Goal: Task Accomplishment & Management: Manage account settings

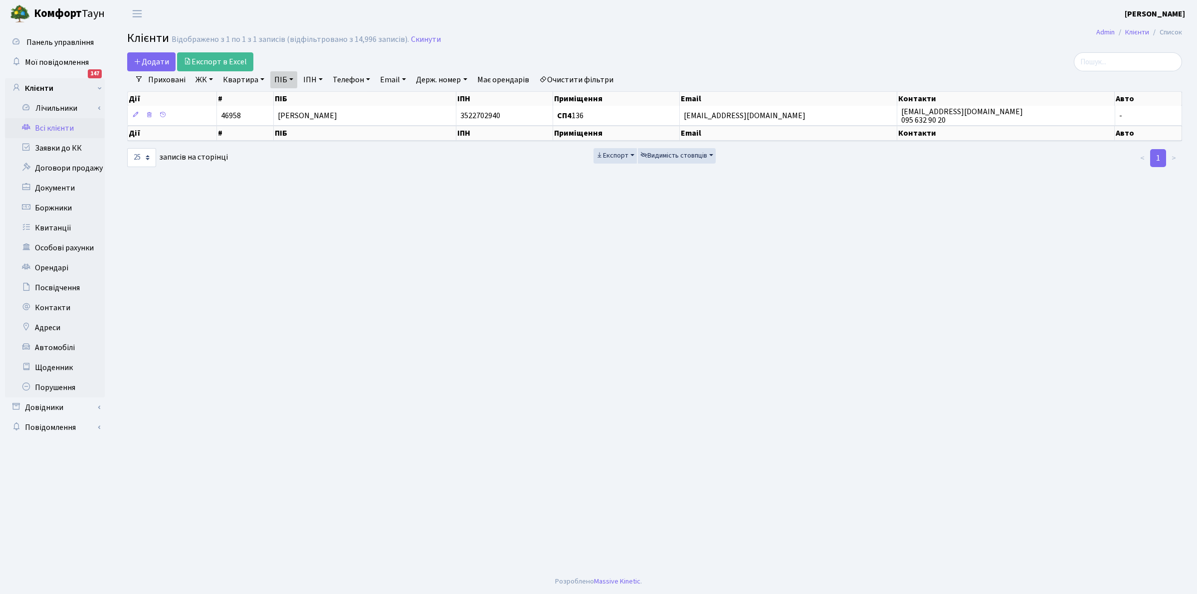
select select "25"
click at [425, 33] on h2 "Клієнти Відображено з 1 по 1 з 1 записів (відфільтровано з 14,996 записів). Ски…" at bounding box center [654, 39] width 1055 height 17
drag, startPoint x: 420, startPoint y: 38, endPoint x: 286, endPoint y: 78, distance: 139.9
click at [420, 38] on link "Скинути" at bounding box center [426, 39] width 30 height 9
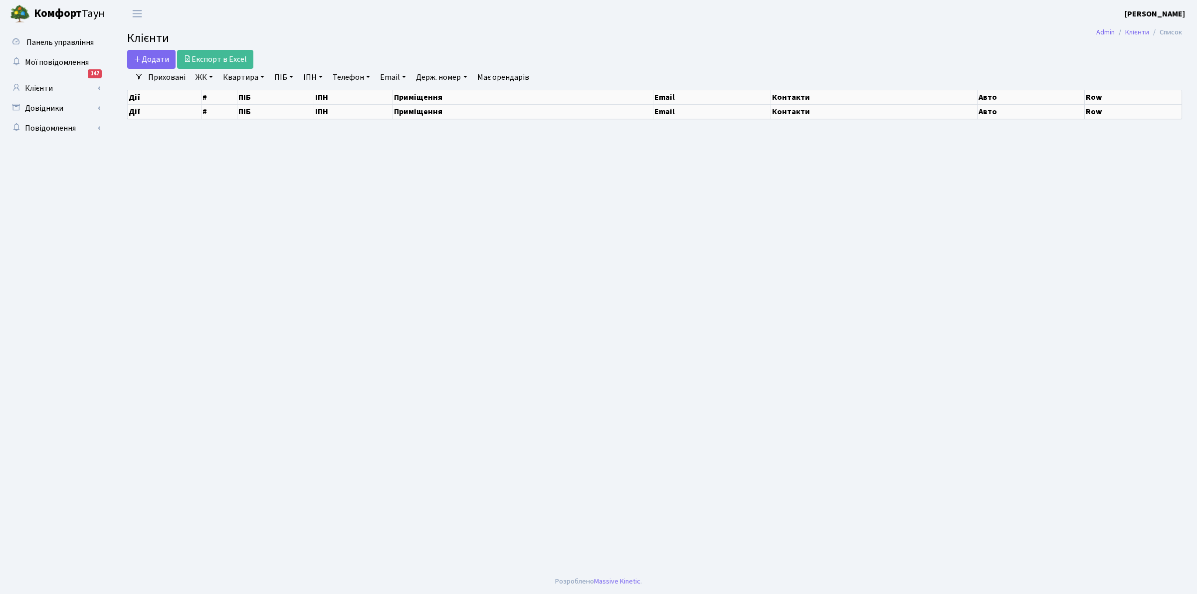
click at [233, 76] on link "Квартира" at bounding box center [243, 77] width 49 height 17
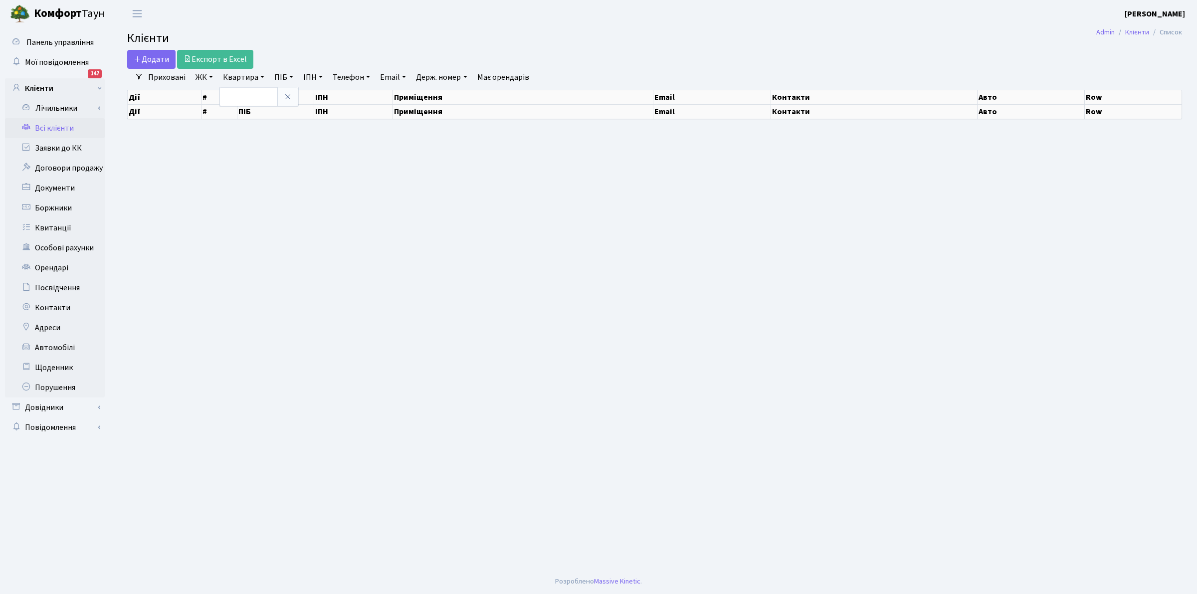
select select "25"
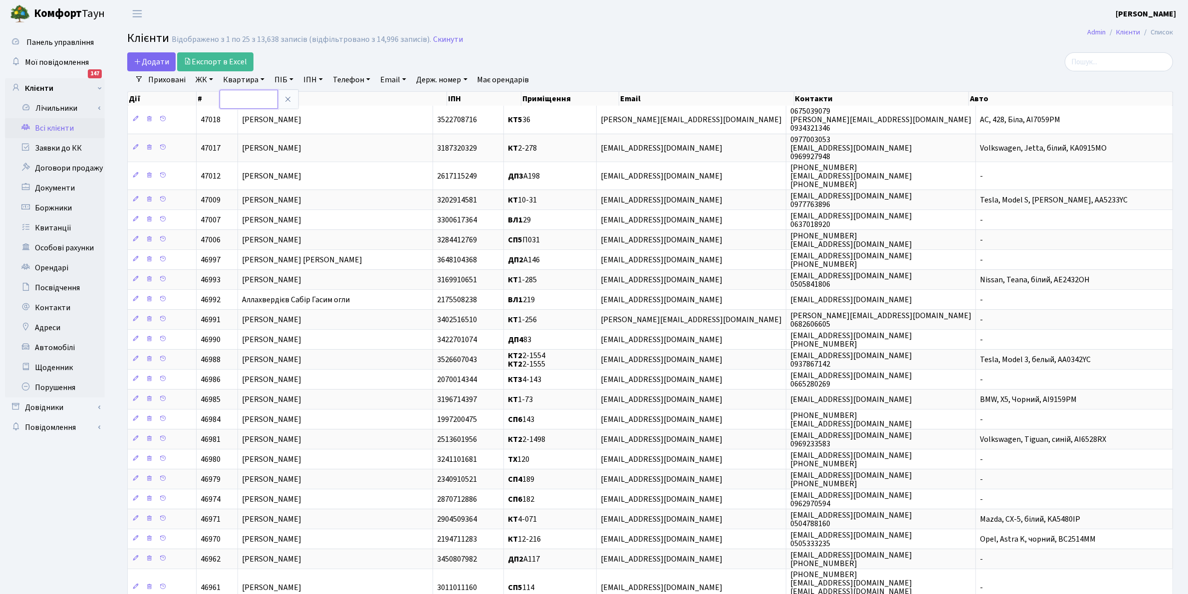
click at [263, 98] on input "text" at bounding box center [249, 99] width 58 height 19
type input "4-341"
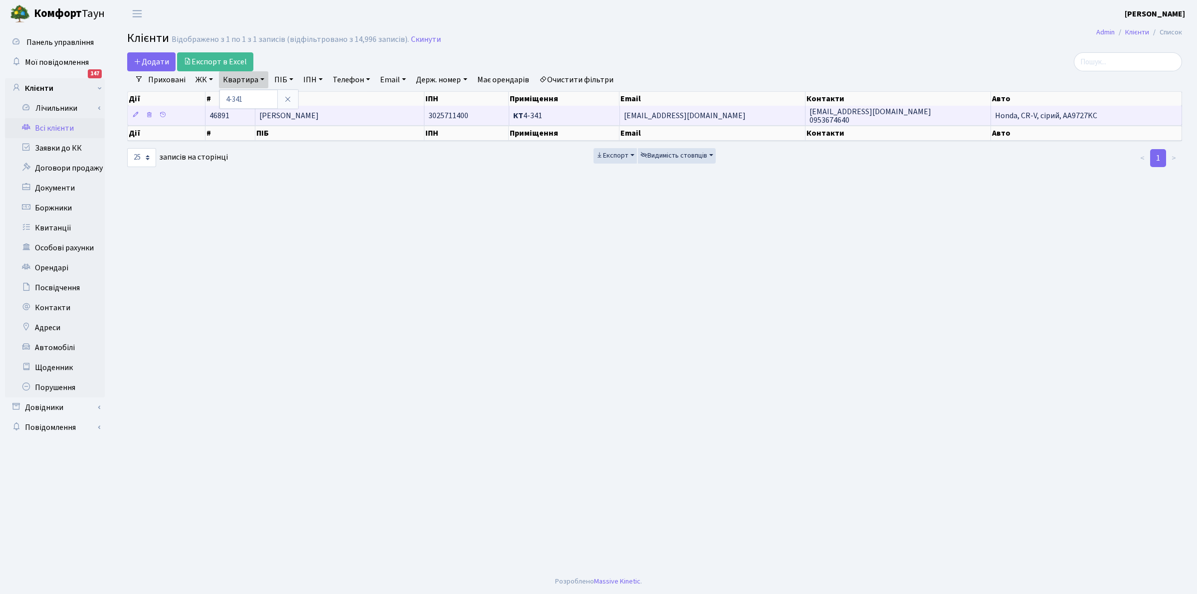
click at [319, 119] on span "[PERSON_NAME]" at bounding box center [288, 115] width 59 height 11
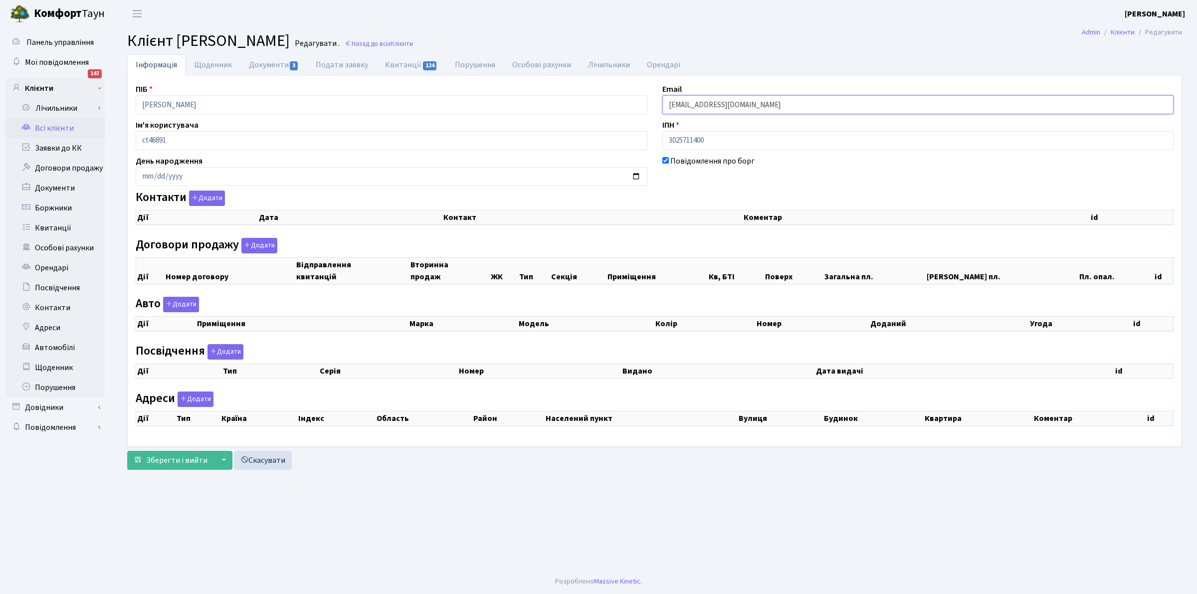
drag, startPoint x: 766, startPoint y: 105, endPoint x: 659, endPoint y: 100, distance: 107.9
click at [659, 100] on div "Email [EMAIL_ADDRESS][DOMAIN_NAME]" at bounding box center [918, 98] width 527 height 31
checkbox input "true"
